Goal: Information Seeking & Learning: Check status

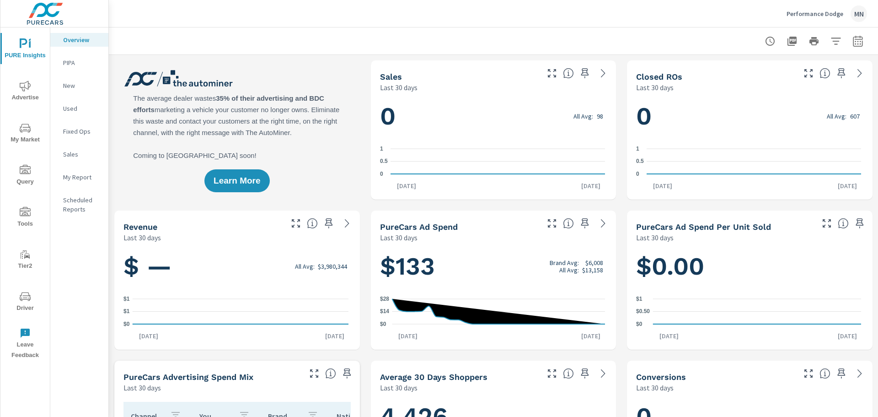
click at [17, 93] on span "Advertise" at bounding box center [25, 92] width 44 height 22
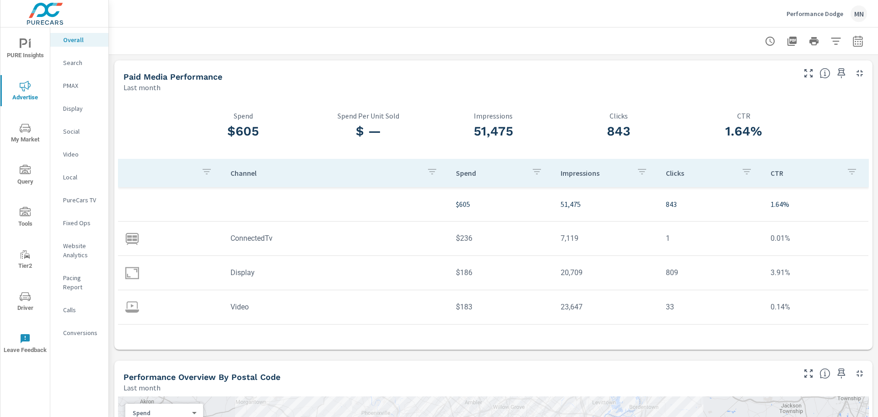
click at [853, 38] on icon "button" at bounding box center [858, 41] width 11 height 11
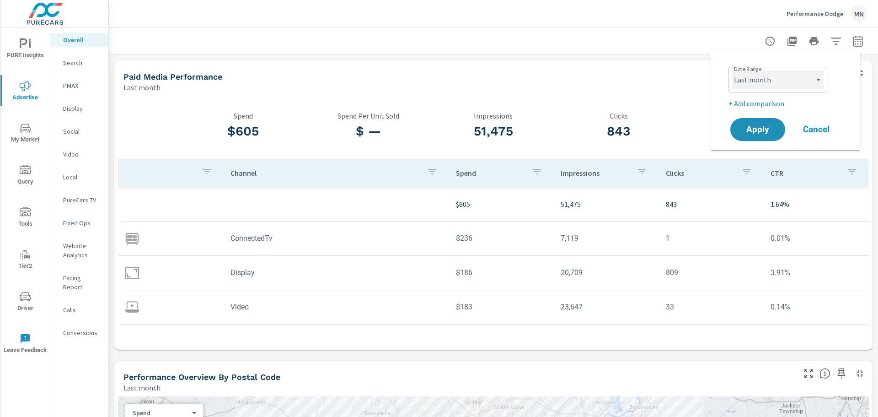
click at [786, 73] on select "Custom Yesterday Last week Last 7 days Last 14 days Last 30 days Last 45 days L…" at bounding box center [777, 79] width 91 height 18
click at [732, 70] on select "Custom Yesterday Last week Last 7 days Last 14 days Last 30 days Last 45 days L…" at bounding box center [777, 79] width 91 height 18
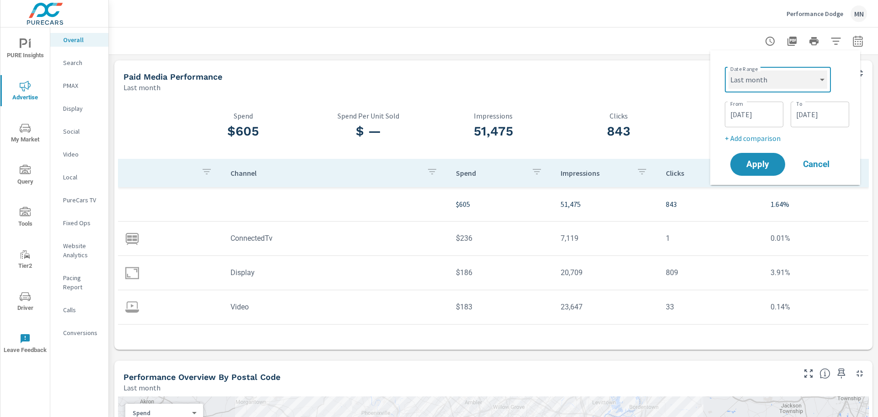
select select "custom"
click at [715, 91] on div "Date Range Custom Yesterday Last week Last 7 days Last 14 days Last 30 days Las…" at bounding box center [785, 117] width 150 height 134
click at [732, 110] on input "08/01/2025" at bounding box center [754, 114] width 51 height 18
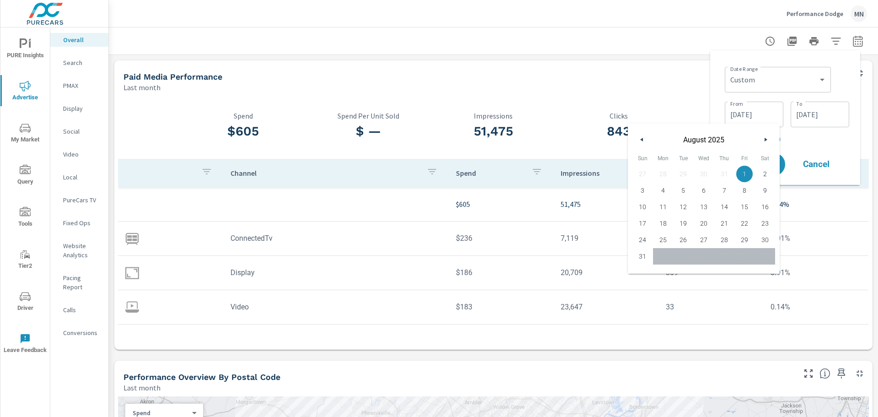
click at [641, 140] on icon "button" at bounding box center [641, 140] width 5 height 4
click at [683, 172] on span "1" at bounding box center [683, 174] width 21 height 12
type input "07/01/2025"
click at [724, 86] on div "Date Range Custom Yesterday Last week Last 7 days Last 14 days Last 30 days Las…" at bounding box center [785, 118] width 135 height 120
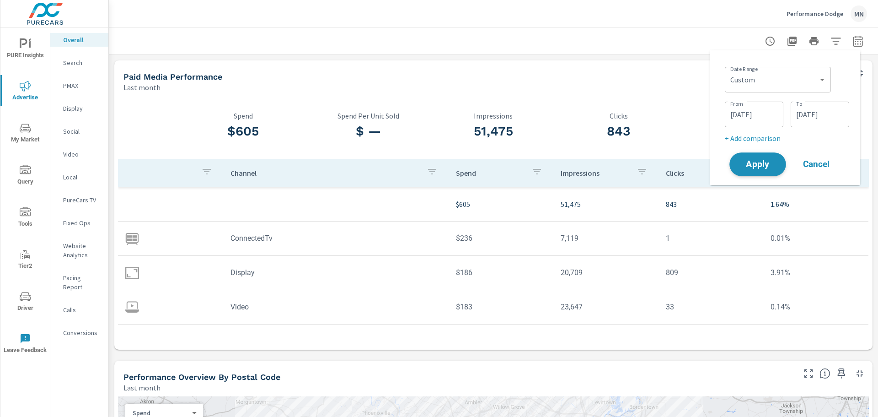
click at [763, 163] on span "Apply" at bounding box center [758, 164] width 38 height 9
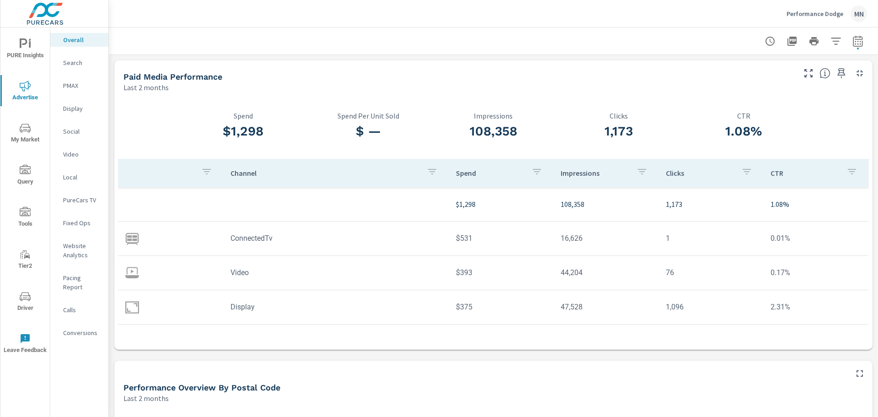
click at [71, 107] on p "Display" at bounding box center [82, 108] width 38 height 9
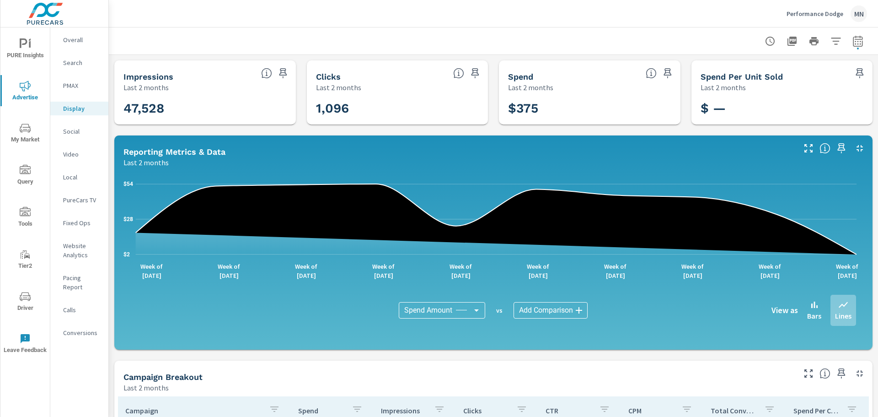
click at [81, 157] on p "Video" at bounding box center [82, 154] width 38 height 9
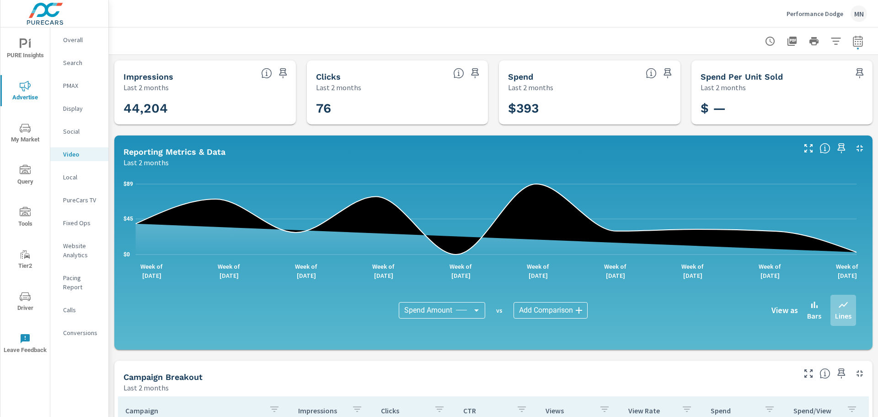
click at [81, 205] on div "PureCars TV" at bounding box center [79, 200] width 58 height 14
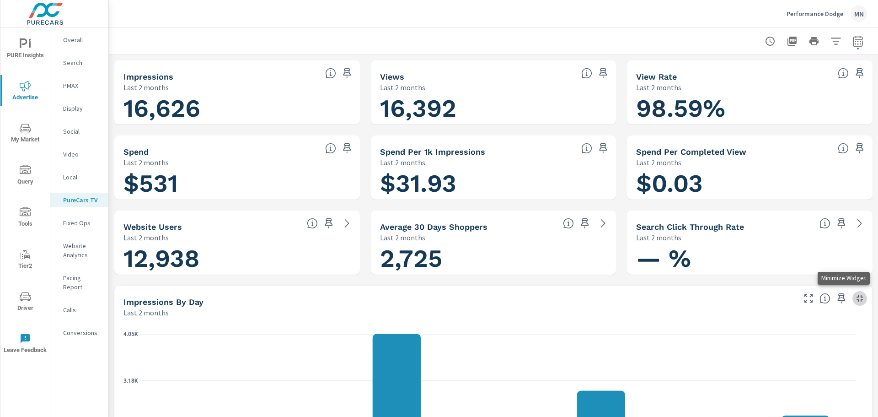
click at [854, 294] on icon "button" at bounding box center [859, 298] width 11 height 11
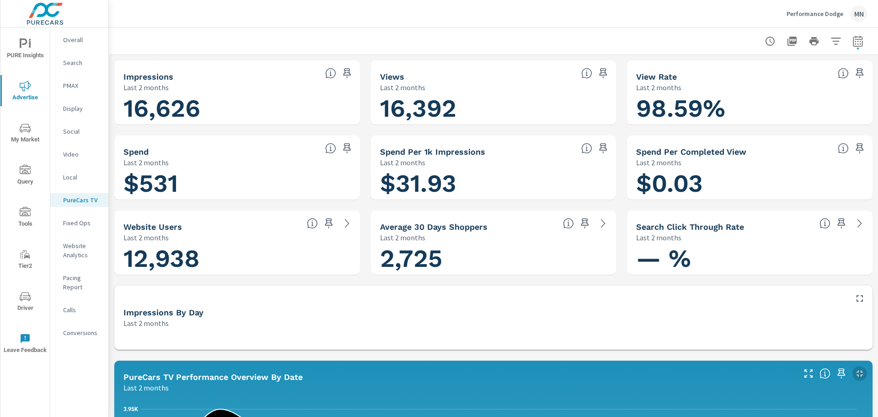
click at [857, 371] on icon "button" at bounding box center [860, 373] width 6 height 6
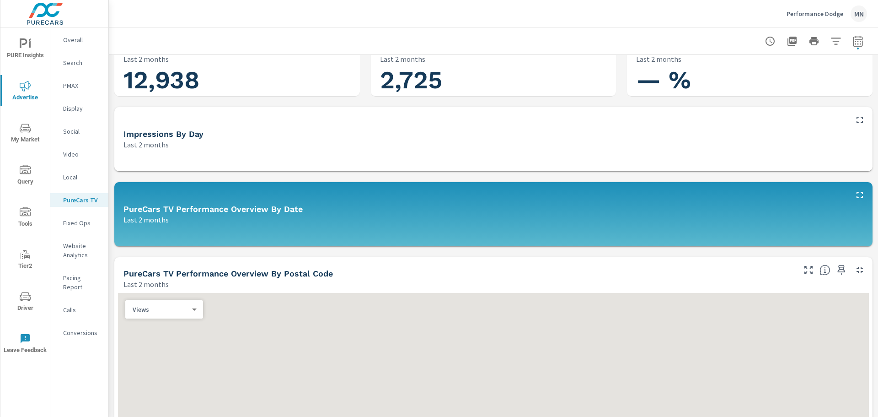
scroll to position [229, 0]
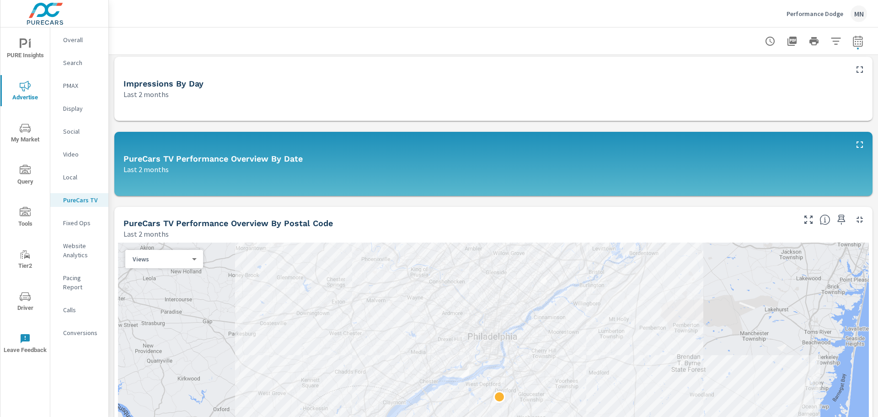
click at [854, 215] on icon "button" at bounding box center [859, 219] width 11 height 11
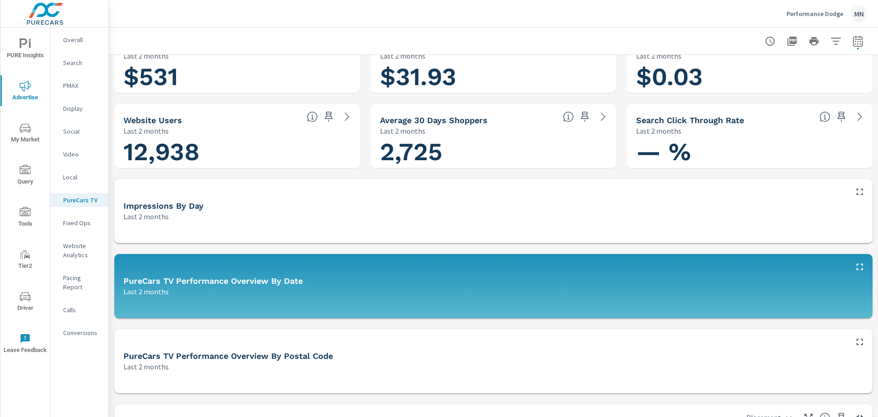
scroll to position [0, 0]
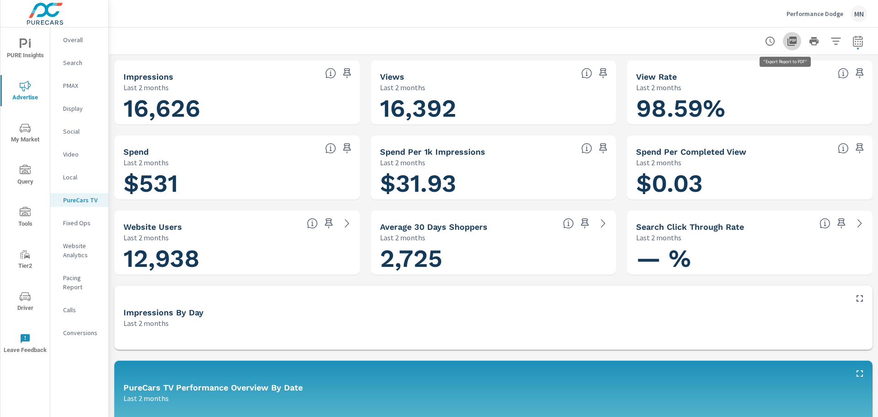
click at [788, 43] on icon "button" at bounding box center [792, 41] width 9 height 9
